Goal: Transaction & Acquisition: Purchase product/service

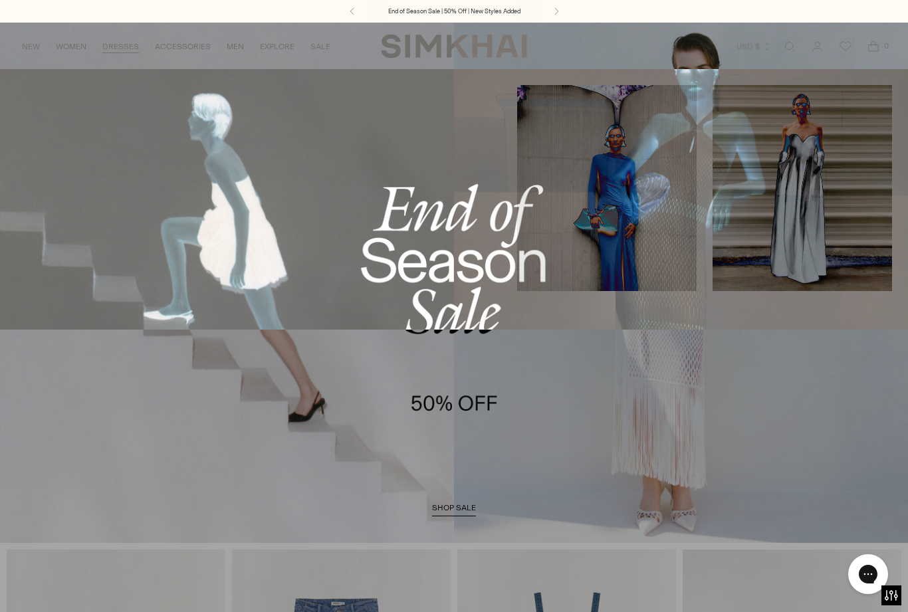
click at [116, 41] on link "DRESSES" at bounding box center [120, 46] width 37 height 29
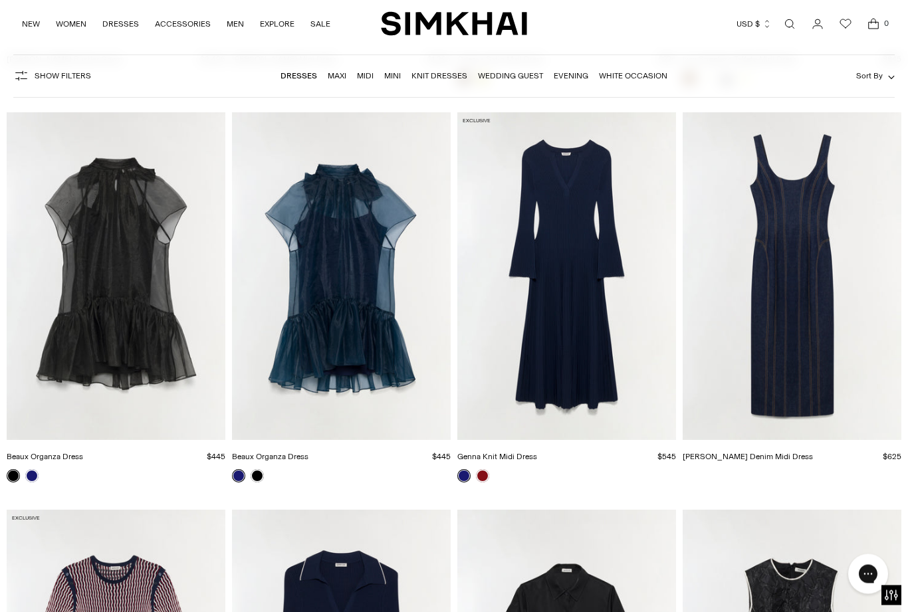
scroll to position [2453, 0]
click at [130, 313] on img "Beaux Organza Dress" at bounding box center [116, 276] width 219 height 328
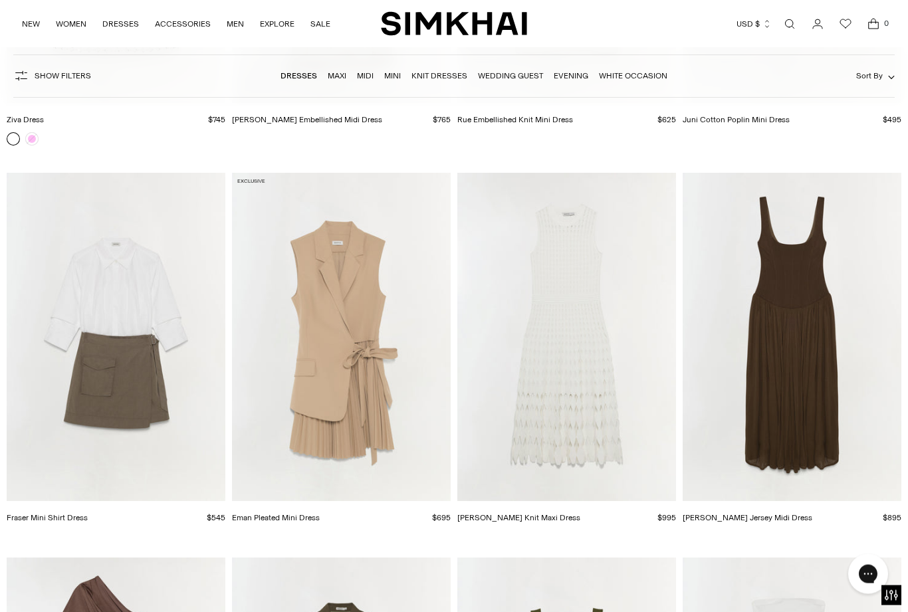
scroll to position [9921, 0]
click at [348, 360] on img "Eman Pleated Mini Dress" at bounding box center [341, 337] width 219 height 328
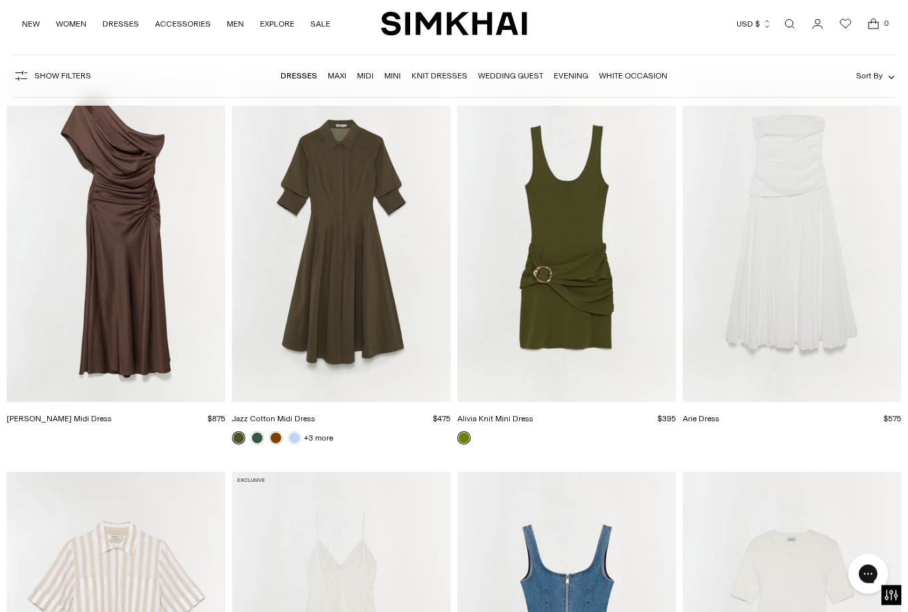
scroll to position [10404, 0]
click at [119, 278] on img "Joanna Satin Midi Dress" at bounding box center [116, 238] width 219 height 328
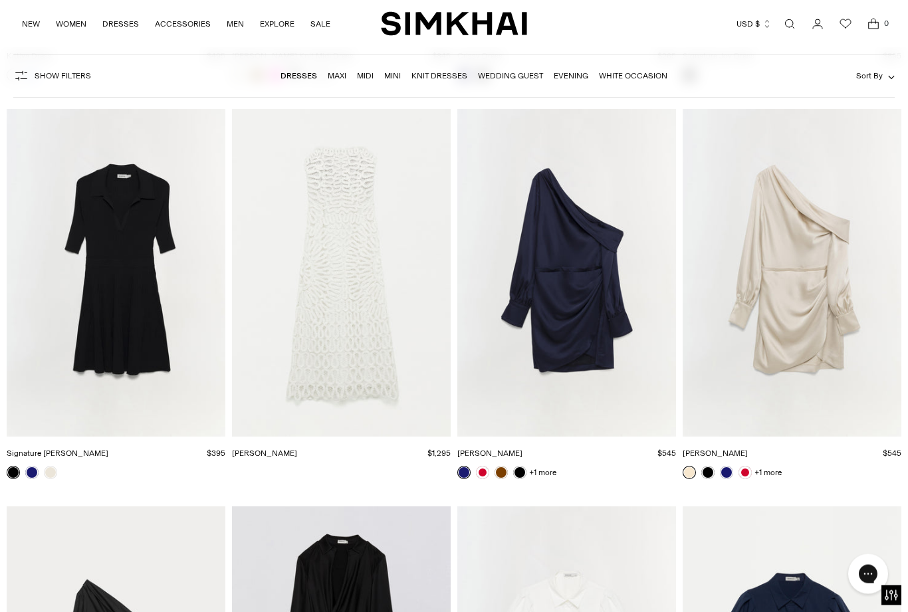
scroll to position [14320, 0]
click at [579, 302] on img "Cameron Dress" at bounding box center [566, 273] width 219 height 328
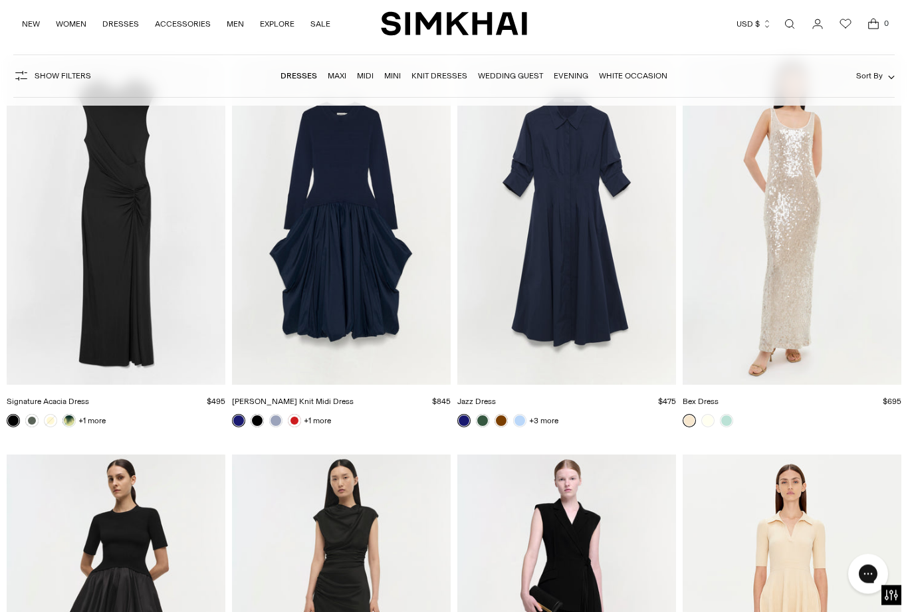
scroll to position [15927, 0]
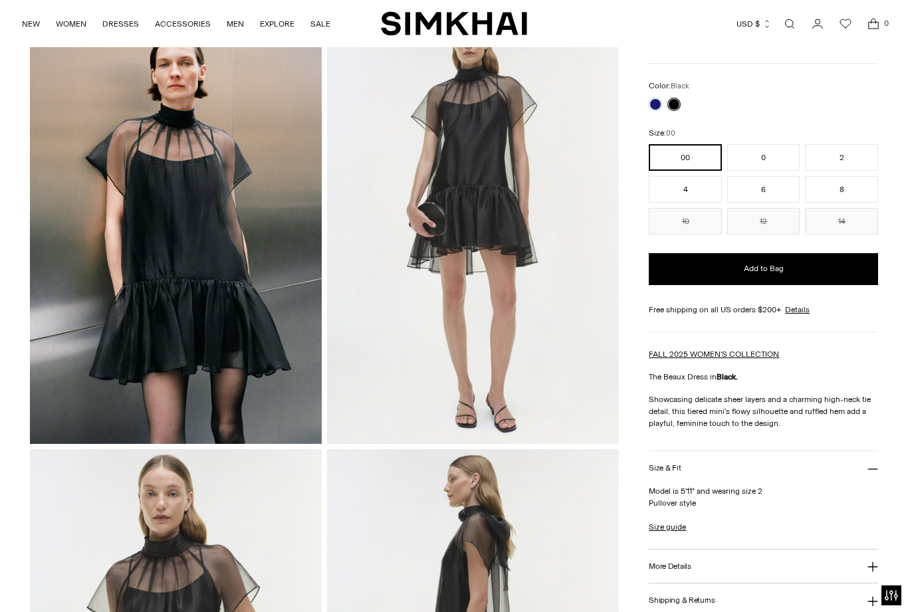
click at [681, 100] on div at bounding box center [664, 104] width 37 height 19
click at [657, 93] on div "Color: Black" at bounding box center [763, 95] width 229 height 31
click at [658, 106] on link at bounding box center [655, 104] width 13 height 13
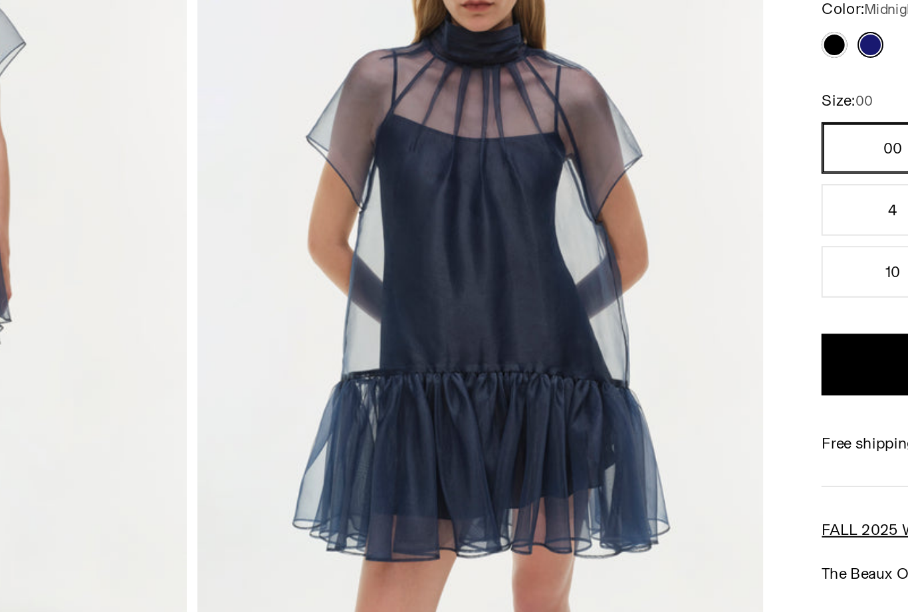
scroll to position [7, 0]
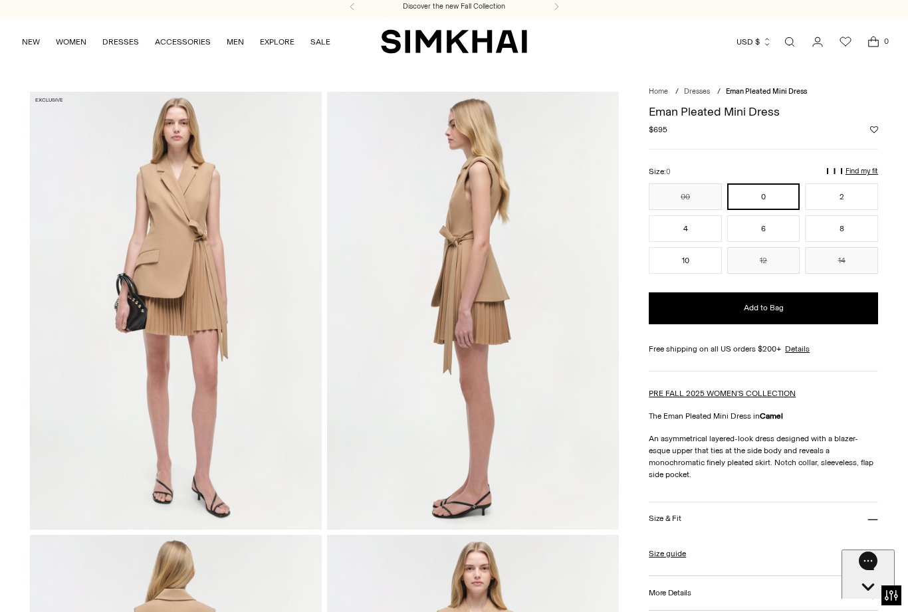
scroll to position [4, 0]
